Goal: Task Accomplishment & Management: Manage account settings

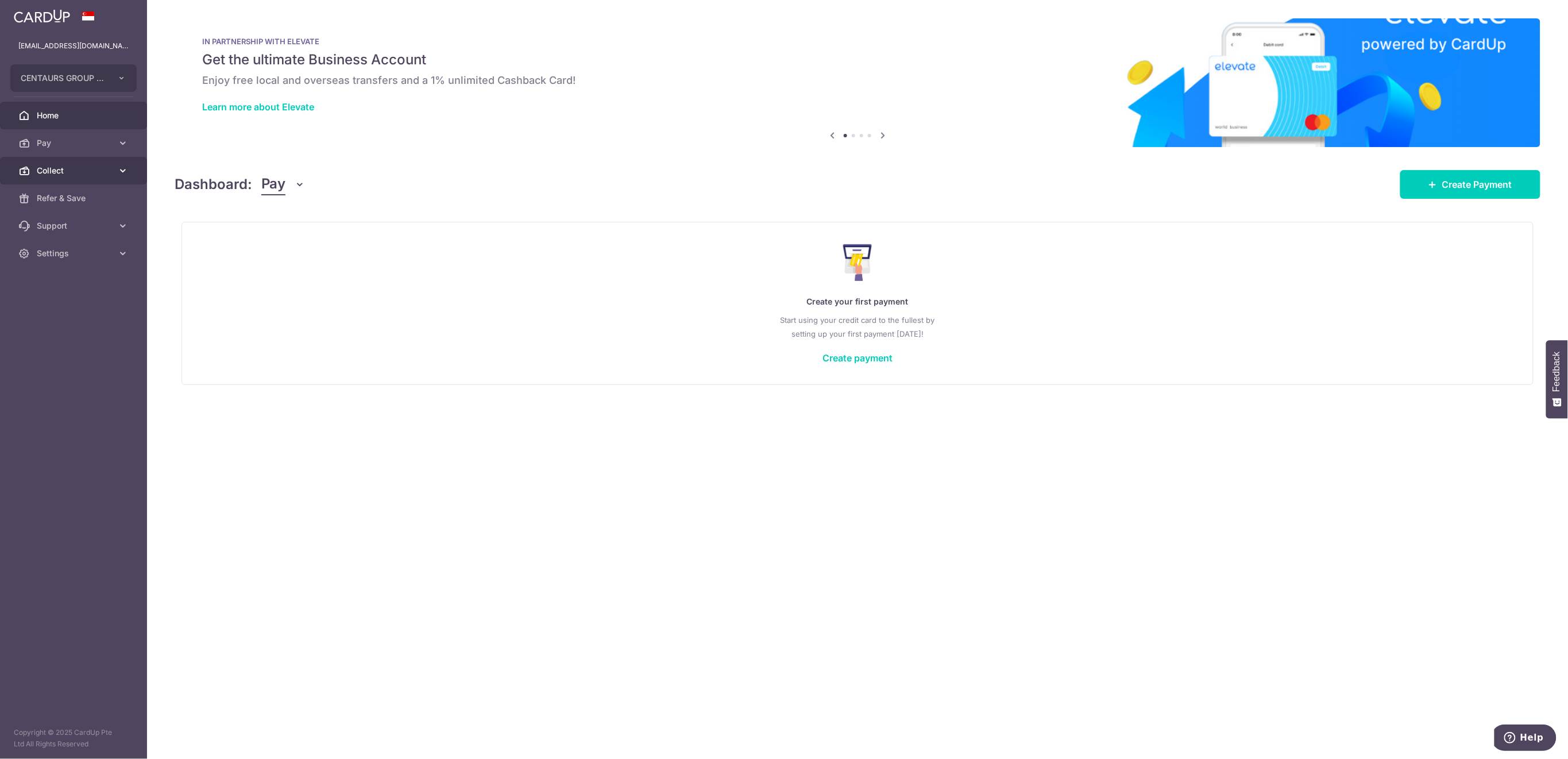
click at [79, 173] on span "Collect" at bounding box center [75, 170] width 76 height 11
click at [77, 196] on span "Dashboard" at bounding box center [75, 198] width 76 height 11
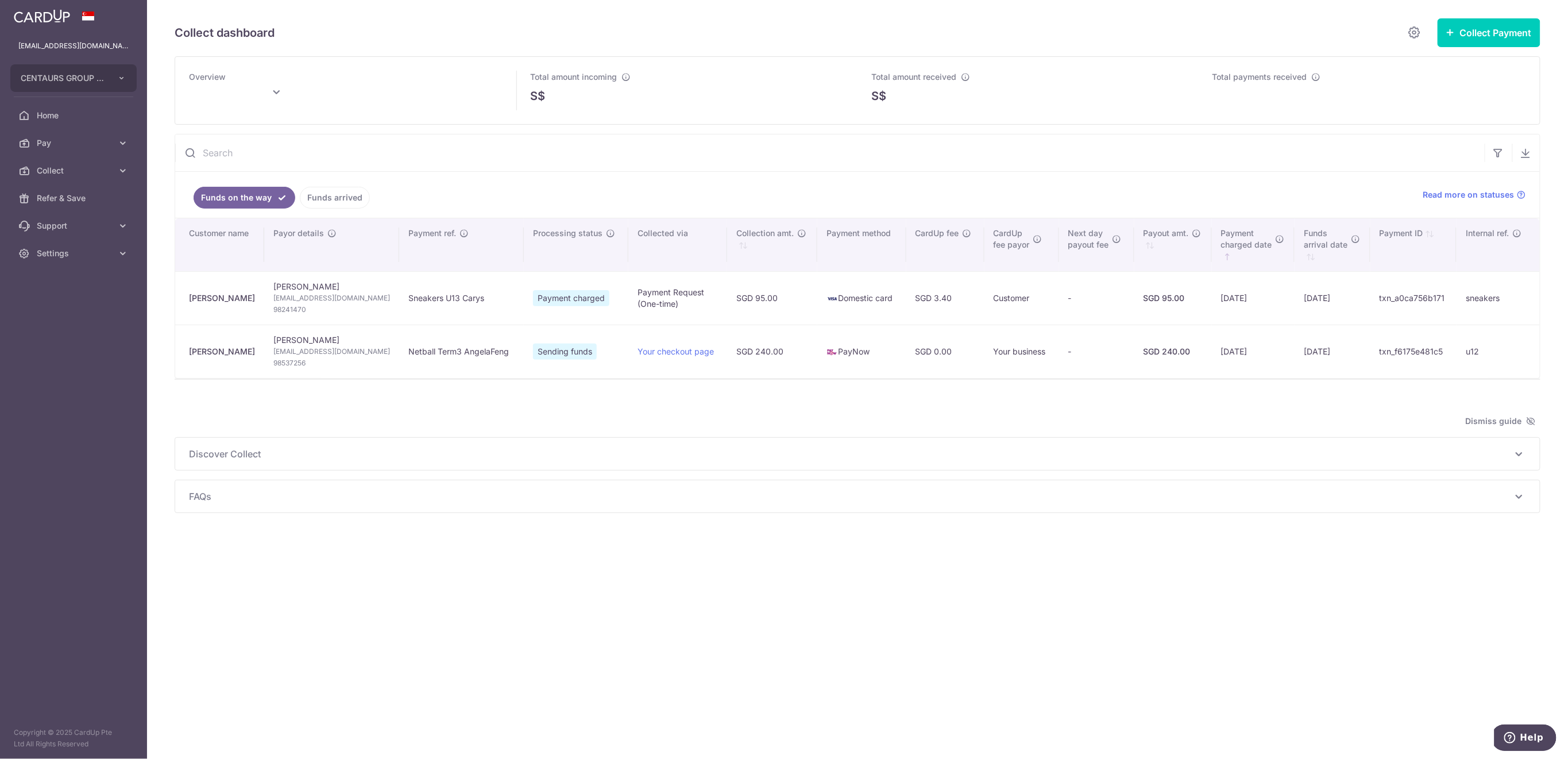
type input "[DATE]"
click at [349, 200] on link "Funds arrived" at bounding box center [335, 198] width 70 height 22
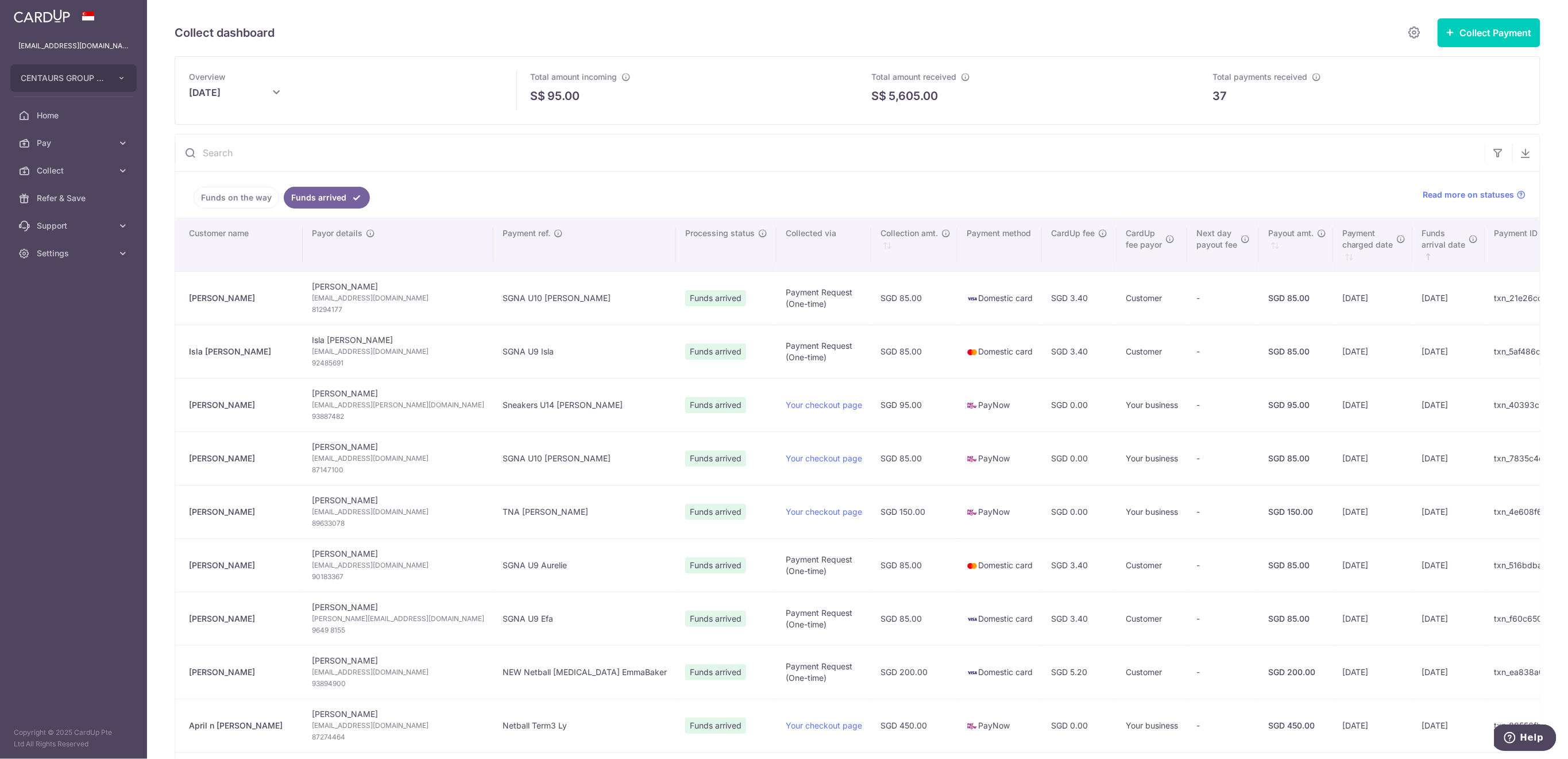
click at [221, 201] on link "Funds on the way" at bounding box center [236, 198] width 85 height 22
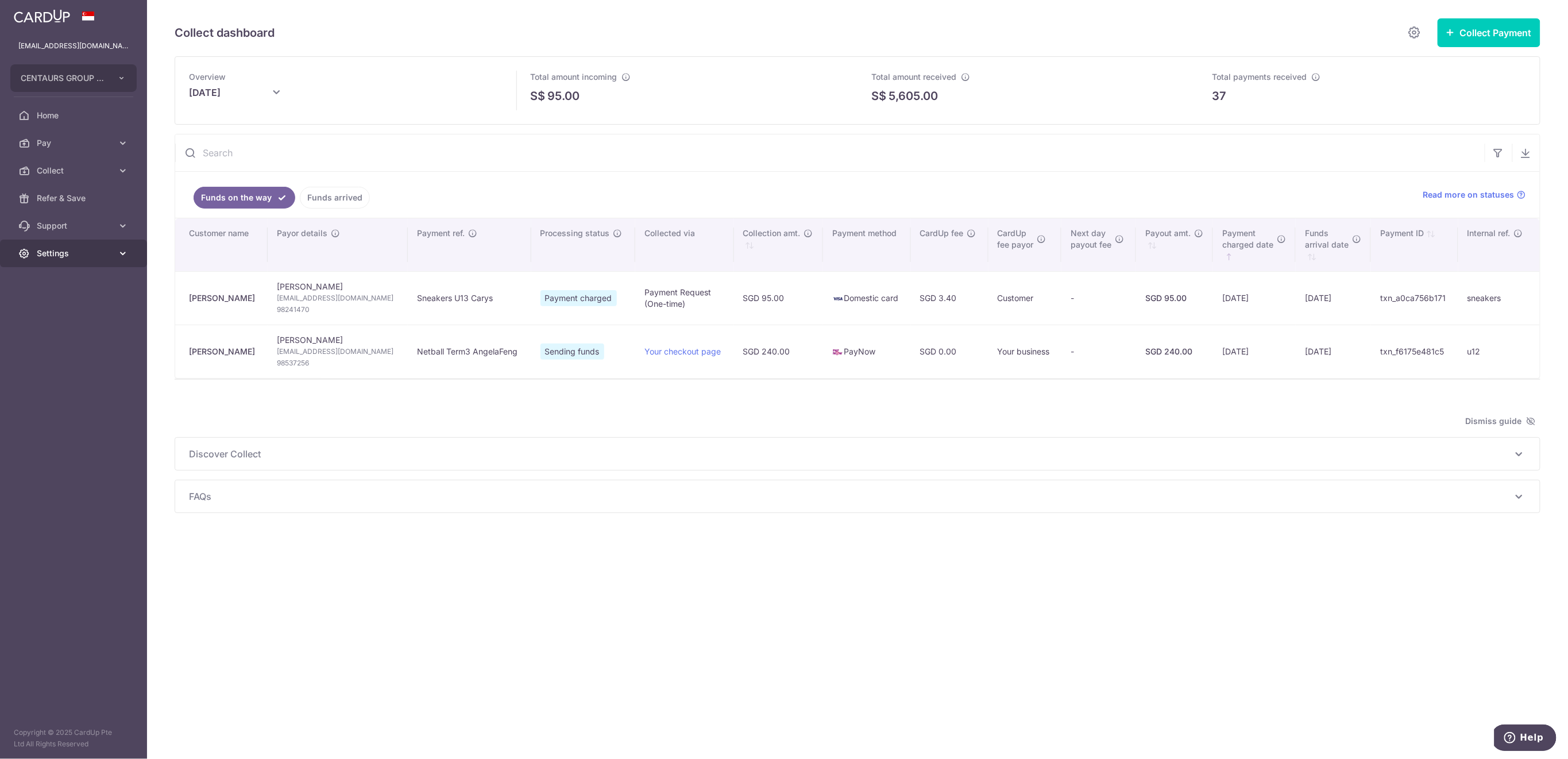
click at [94, 251] on span "Settings" at bounding box center [75, 253] width 76 height 11
click at [92, 310] on span "Logout" at bounding box center [75, 309] width 76 height 11
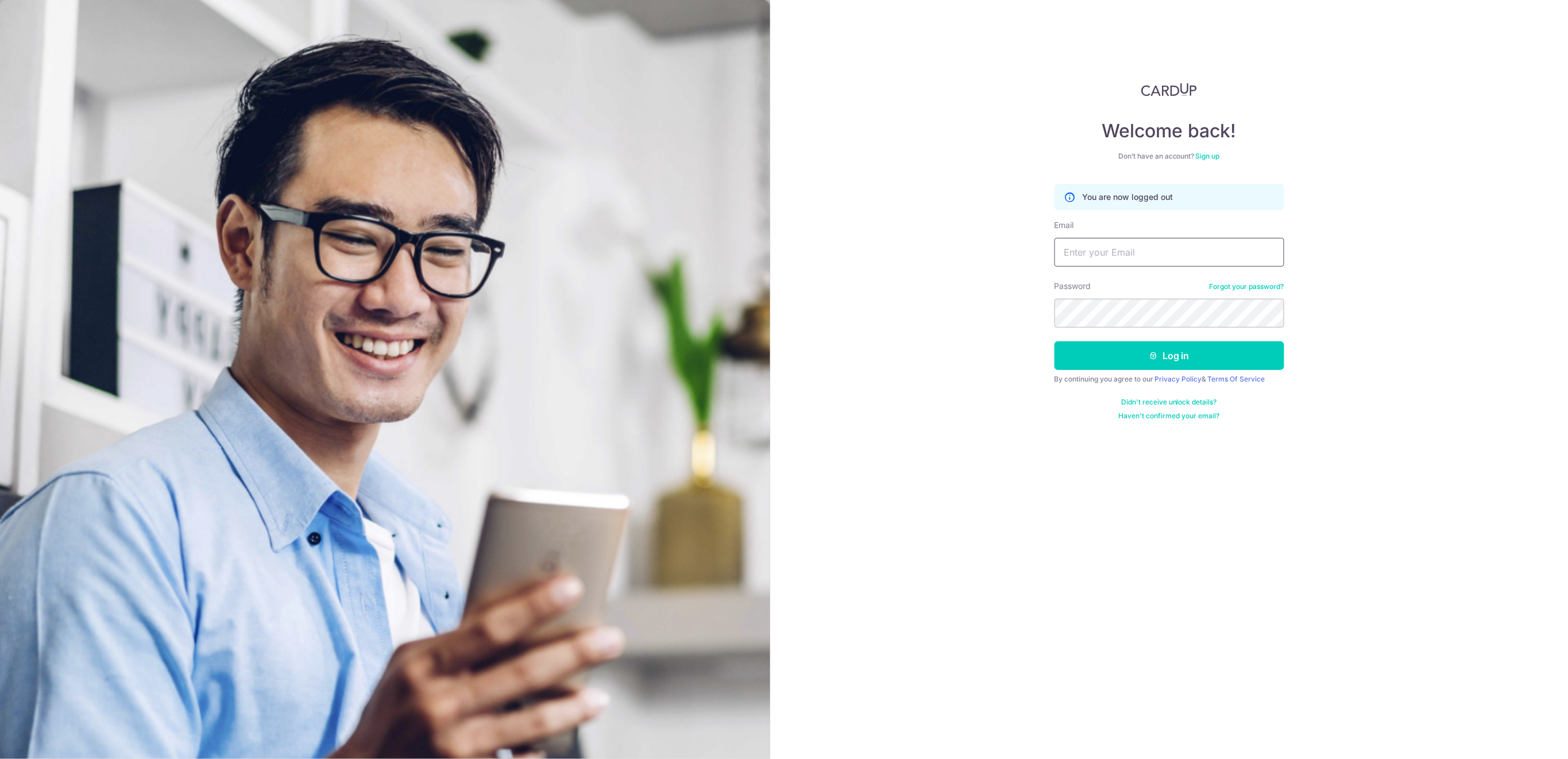
click at [1175, 251] on input "Email" at bounding box center [1169, 252] width 230 height 29
type input "[EMAIL_ADDRESS][DOMAIN_NAME]"
click at [1256, 352] on button "Log in" at bounding box center [1169, 355] width 230 height 29
